Goal: Check status

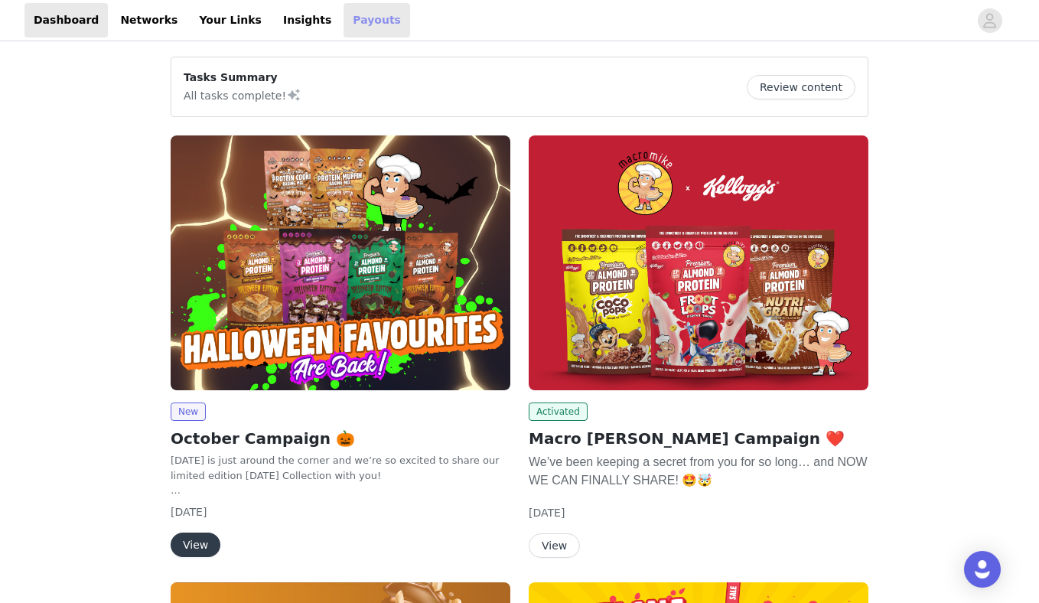
click at [343, 33] on link "Payouts" at bounding box center [376, 20] width 67 height 34
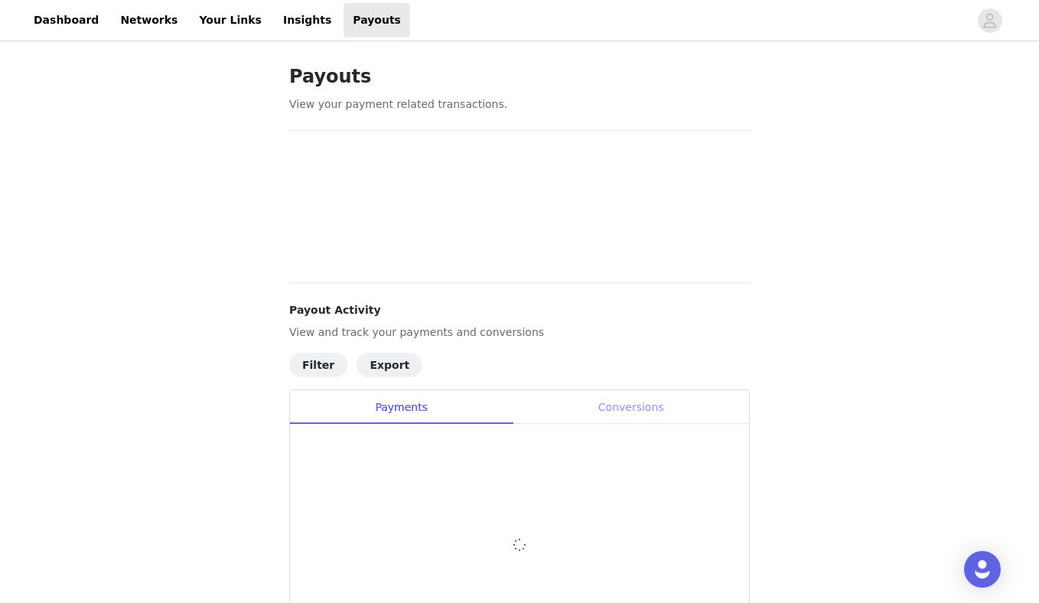
click at [620, 393] on div "Conversions" at bounding box center [630, 407] width 236 height 34
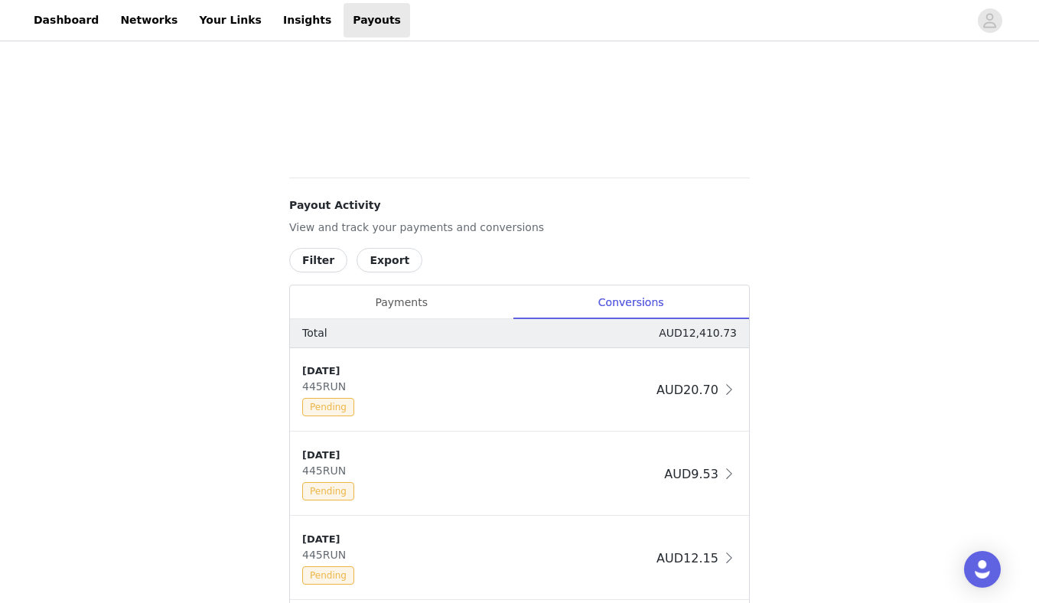
scroll to position [132, 0]
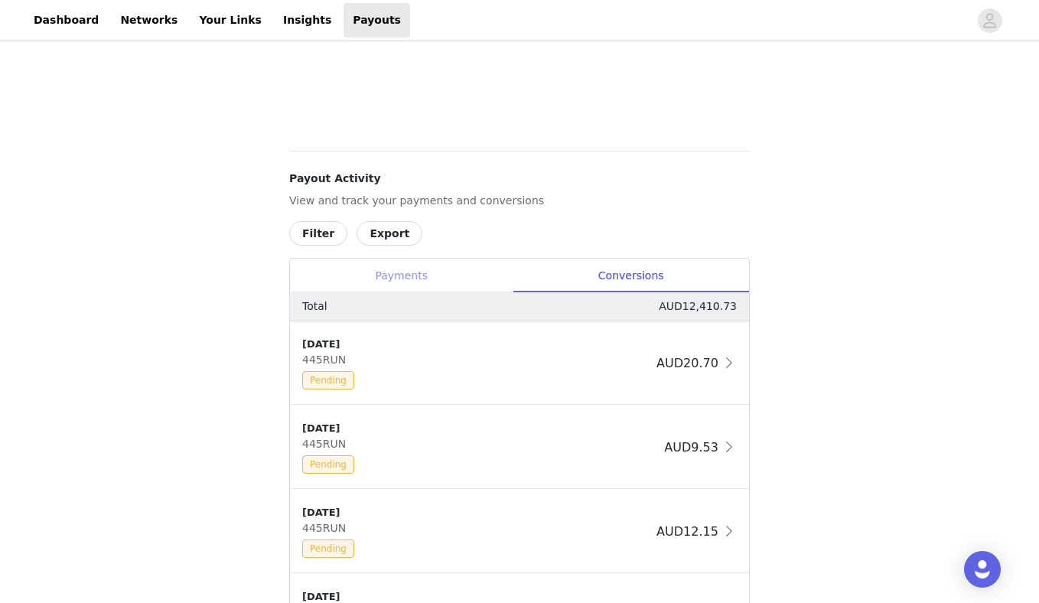
click at [426, 262] on div "Payments" at bounding box center [401, 276] width 223 height 34
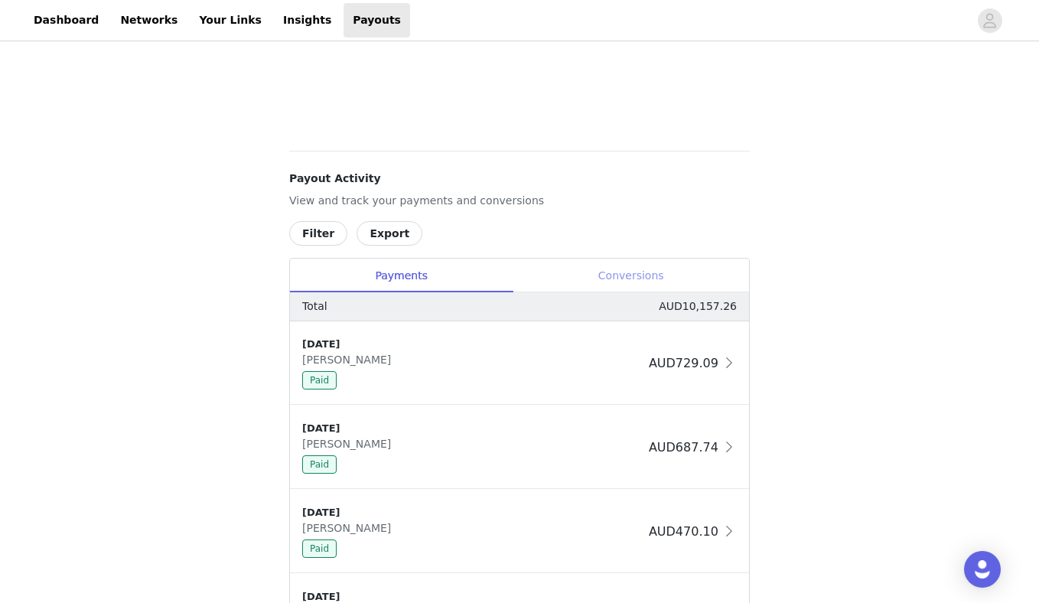
click at [611, 261] on div "Conversions" at bounding box center [630, 276] width 236 height 34
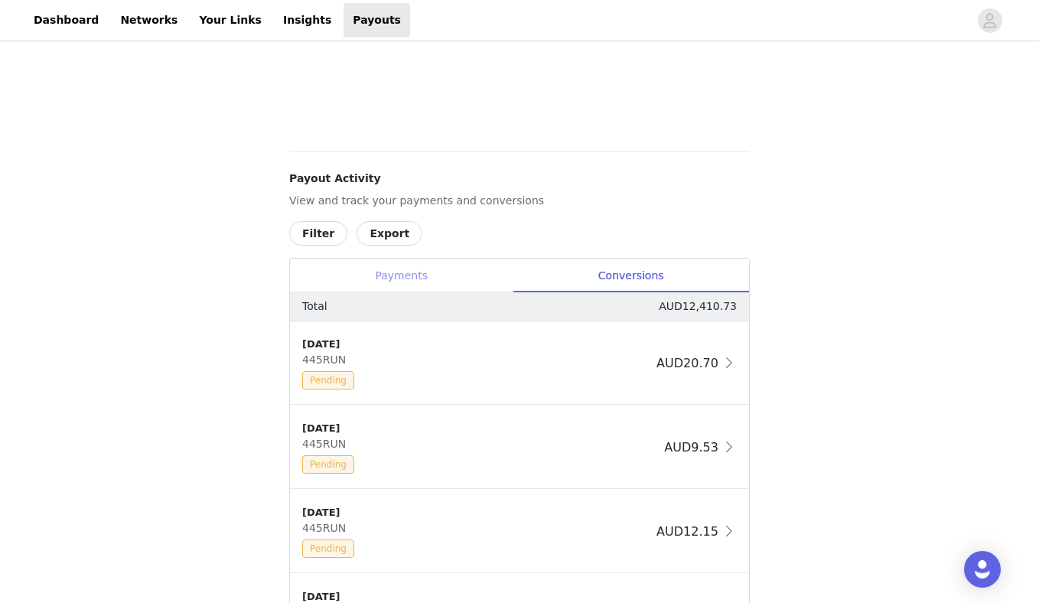
click at [388, 272] on div "Payments" at bounding box center [401, 276] width 223 height 34
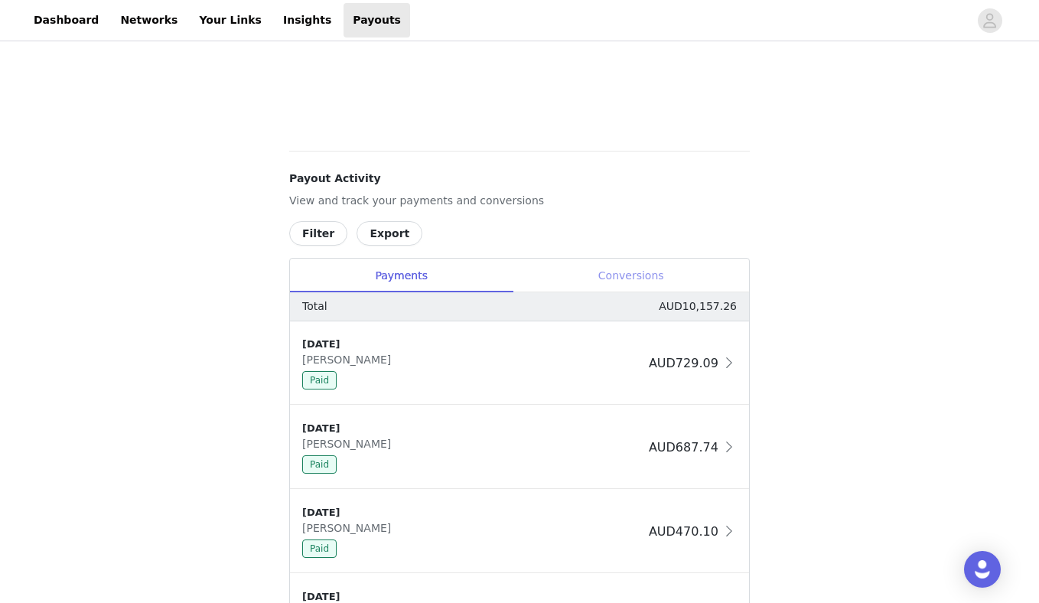
click at [589, 268] on div "Conversions" at bounding box center [630, 276] width 236 height 34
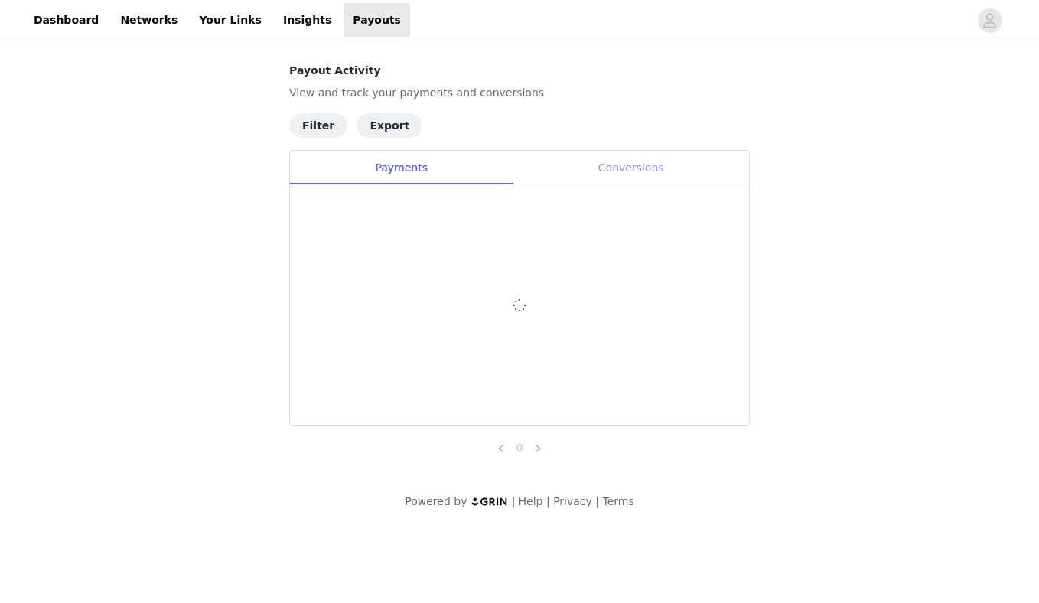
click at [607, 183] on div "Conversions" at bounding box center [630, 168] width 236 height 34
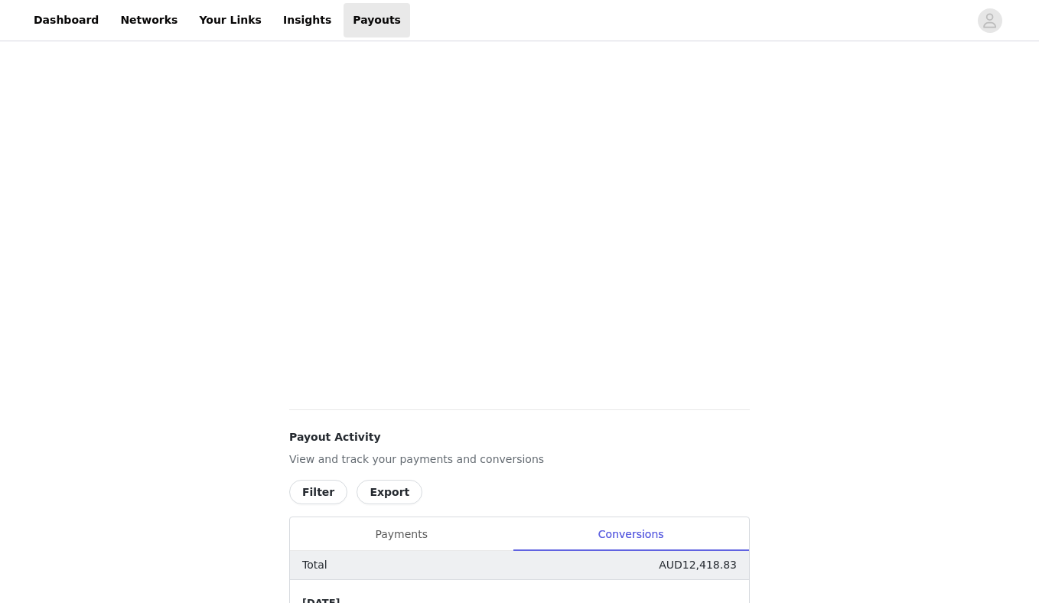
scroll to position [480, 0]
